Goal: Transaction & Acquisition: Download file/media

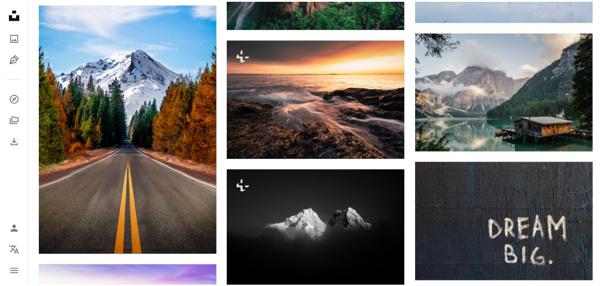
scroll to position [2403, 0]
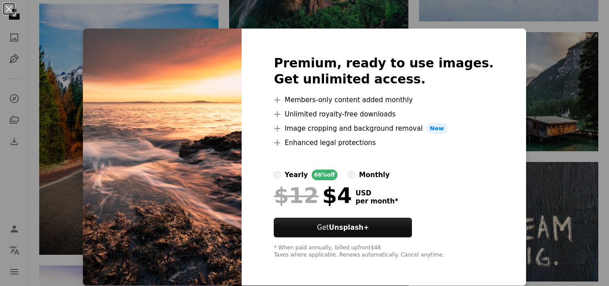
click at [521, 69] on div "An X shape Premium, ready to use images. Get unlimited access. A plus sign Memb…" at bounding box center [304, 143] width 609 height 286
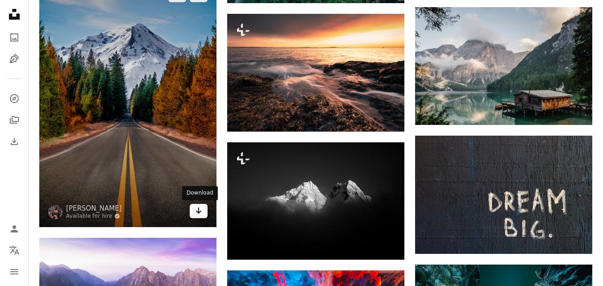
click at [202, 211] on icon "Arrow pointing down" at bounding box center [198, 210] width 7 height 11
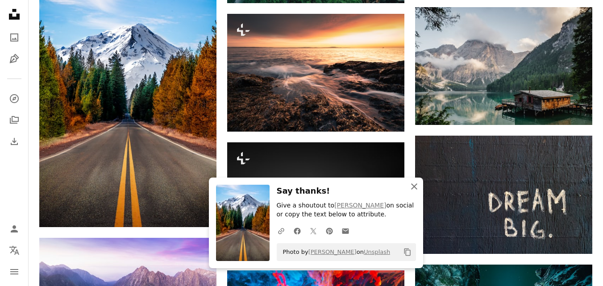
click at [414, 186] on icon "button" at bounding box center [414, 186] width 6 height 6
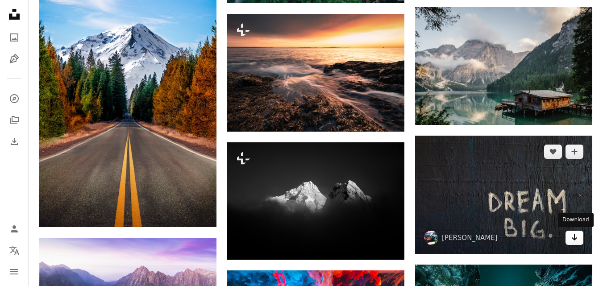
click at [575, 240] on icon "Arrow pointing down" at bounding box center [574, 237] width 7 height 11
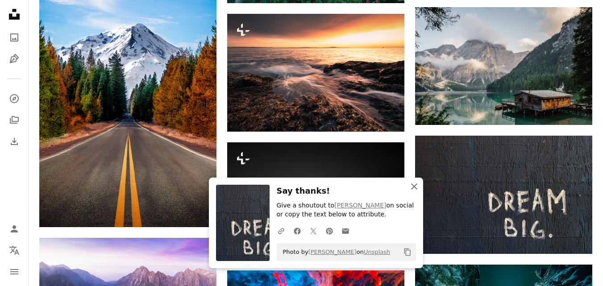
click at [414, 187] on icon "An X shape" at bounding box center [414, 186] width 11 height 11
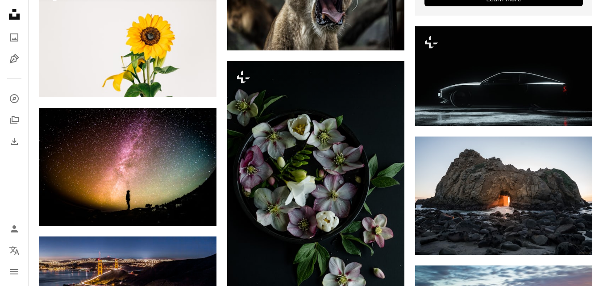
scroll to position [3236, 0]
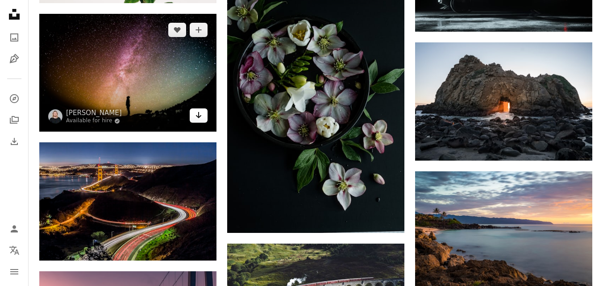
click at [197, 116] on icon "Arrow pointing down" at bounding box center [198, 115] width 7 height 11
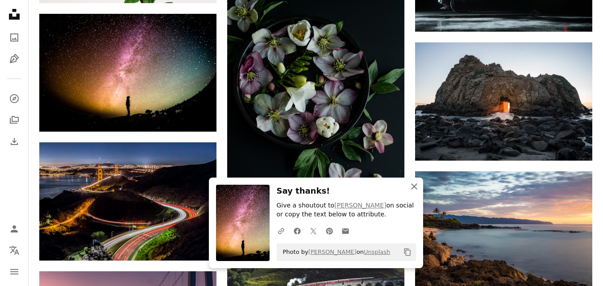
click at [416, 185] on icon "An X shape" at bounding box center [414, 186] width 11 height 11
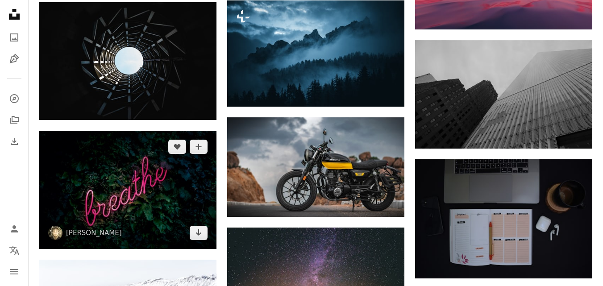
scroll to position [4380, 0]
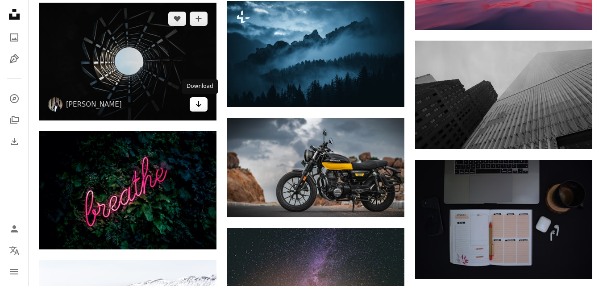
click at [204, 105] on link "Arrow pointing down" at bounding box center [199, 104] width 18 height 14
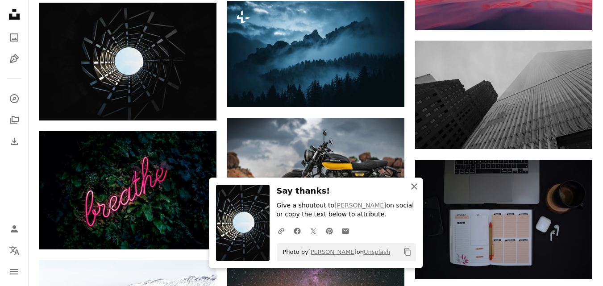
click at [417, 186] on icon "An X shape" at bounding box center [414, 186] width 11 height 11
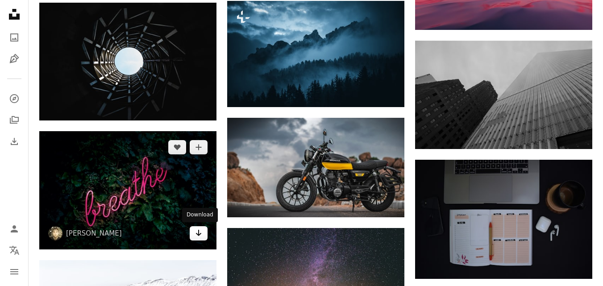
click at [205, 234] on link "Arrow pointing down" at bounding box center [199, 233] width 18 height 14
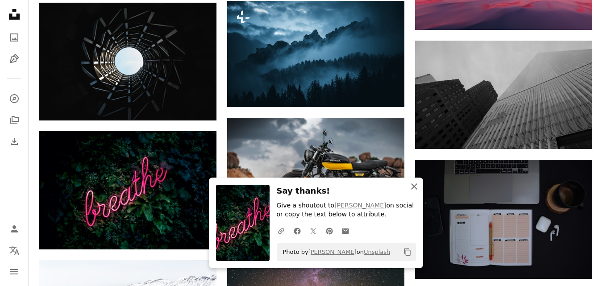
click at [412, 185] on icon "An X shape" at bounding box center [414, 186] width 11 height 11
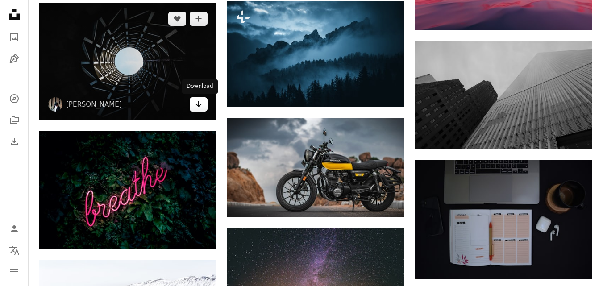
click at [204, 103] on link "Arrow pointing down" at bounding box center [199, 104] width 18 height 14
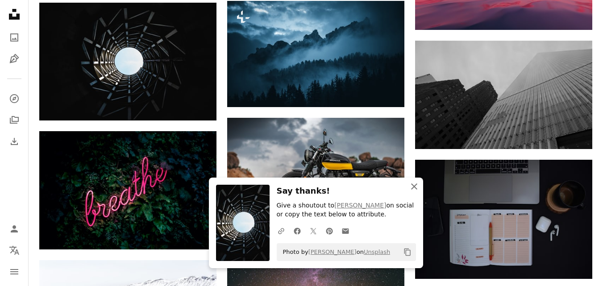
click at [414, 189] on icon "An X shape" at bounding box center [414, 186] width 11 height 11
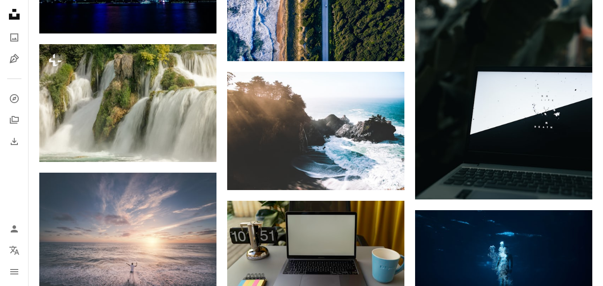
scroll to position [7503, 0]
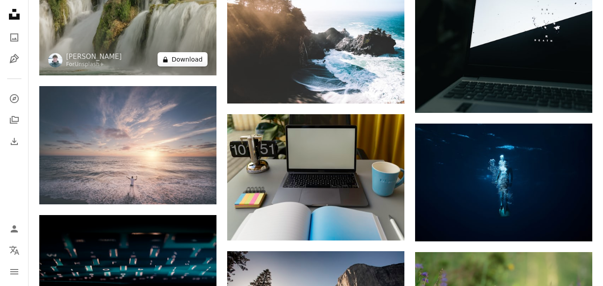
click at [189, 58] on button "A lock Download" at bounding box center [182, 59] width 50 height 14
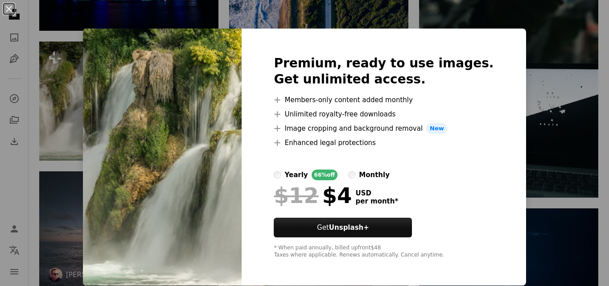
drag, startPoint x: 548, startPoint y: 87, endPoint x: 194, endPoint y: 134, distance: 357.2
click at [549, 86] on div "An X shape Premium, ready to use images. Get unlimited access. A plus sign Memb…" at bounding box center [304, 143] width 609 height 286
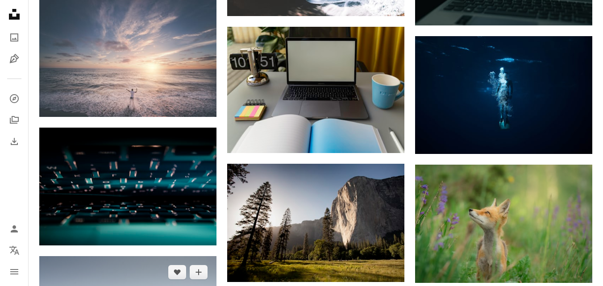
scroll to position [7607, 0]
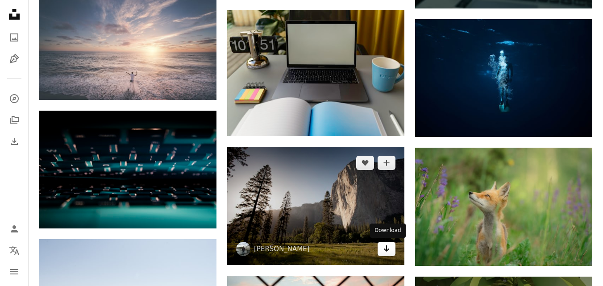
click at [391, 248] on link "Arrow pointing down" at bounding box center [386, 249] width 18 height 14
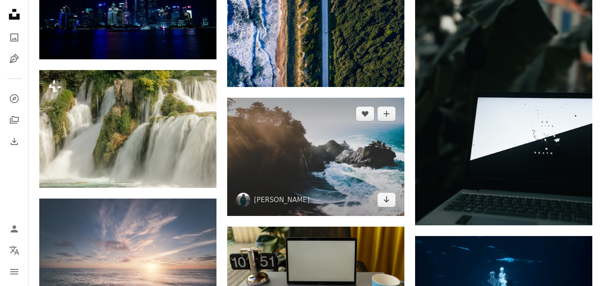
scroll to position [7399, 0]
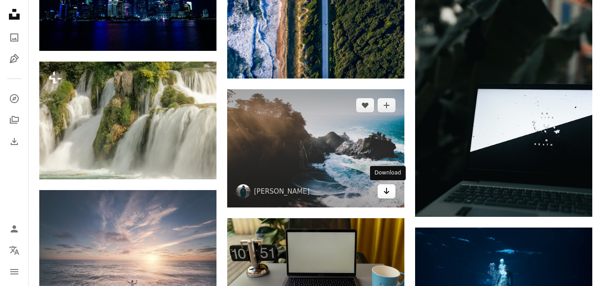
click at [384, 188] on icon "Arrow pointing down" at bounding box center [386, 191] width 7 height 11
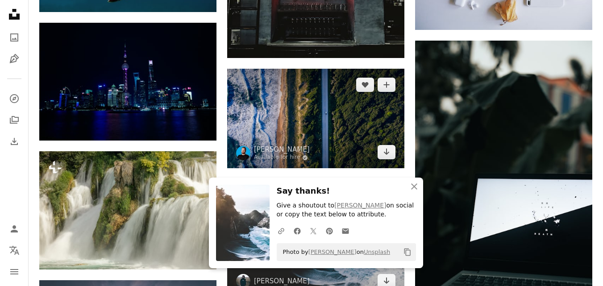
scroll to position [7295, 0]
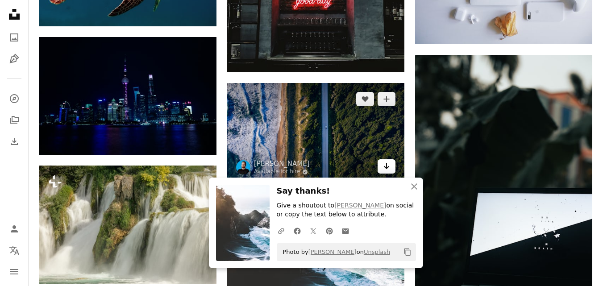
click at [386, 166] on icon "Download" at bounding box center [387, 166] width 6 height 6
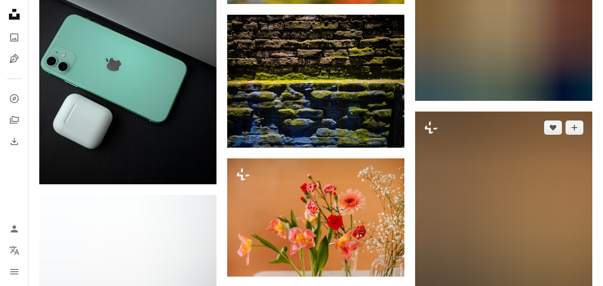
scroll to position [6670, 0]
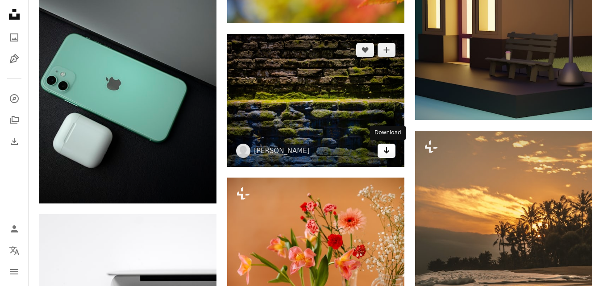
click at [388, 154] on icon "Arrow pointing down" at bounding box center [386, 150] width 7 height 11
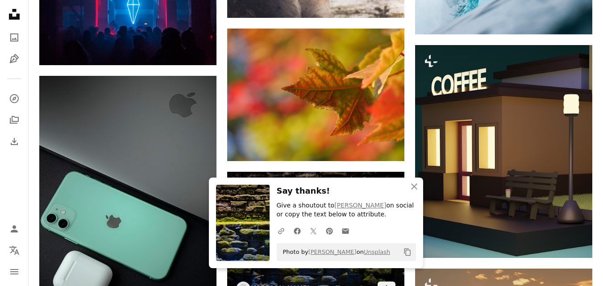
scroll to position [6462, 0]
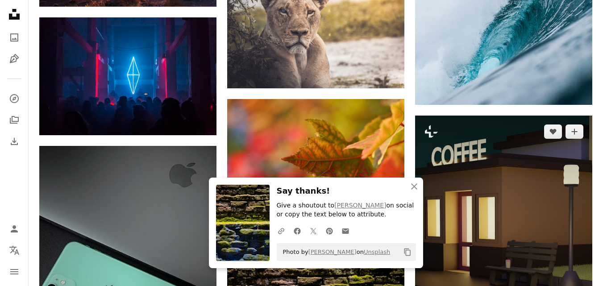
click at [501, 141] on img at bounding box center [503, 222] width 177 height 212
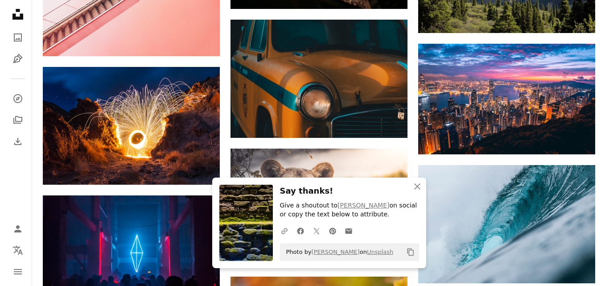
scroll to position [6254, 0]
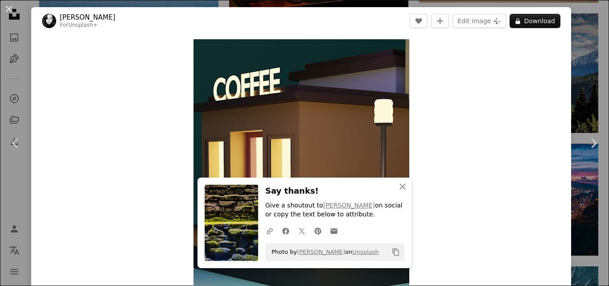
click at [576, 83] on div "An X shape Chevron left Chevron right An X shape Close Say thanks! Give a shout…" at bounding box center [304, 143] width 609 height 286
click at [581, 144] on img at bounding box center [508, 200] width 179 height 112
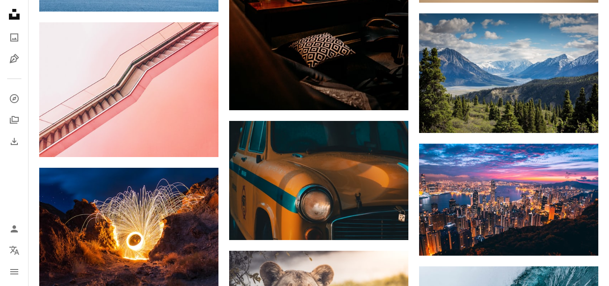
drag, startPoint x: 11, startPoint y: 16, endPoint x: 482, endPoint y: 243, distance: 523.3
click at [10, 17] on icon at bounding box center [14, 14] width 11 height 11
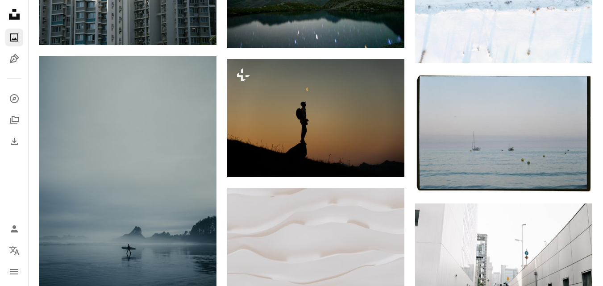
scroll to position [312, 0]
